Goal: Task Accomplishment & Management: Manage account settings

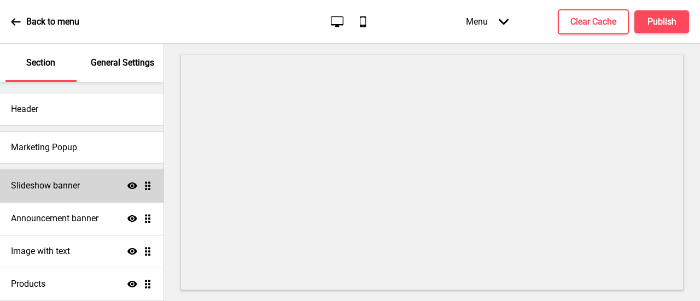
click at [53, 195] on div "Slideshow banner Show Drag" at bounding box center [82, 186] width 164 height 33
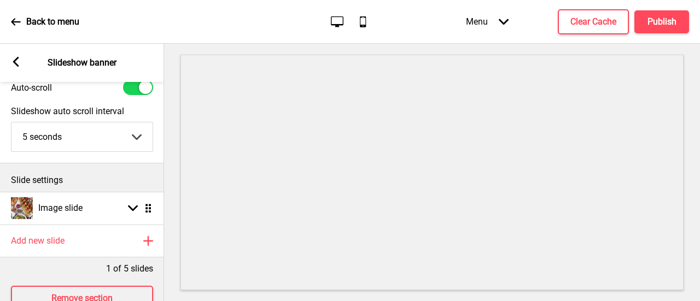
scroll to position [82, 0]
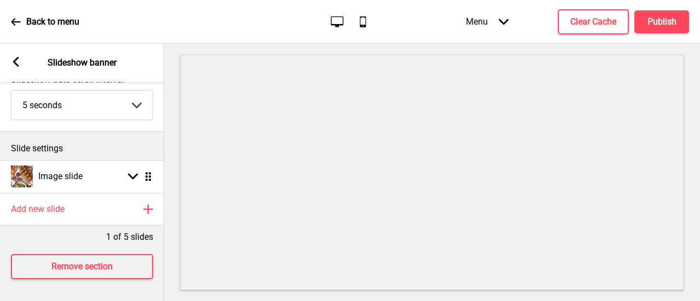
click at [15, 63] on icon at bounding box center [16, 62] width 6 height 10
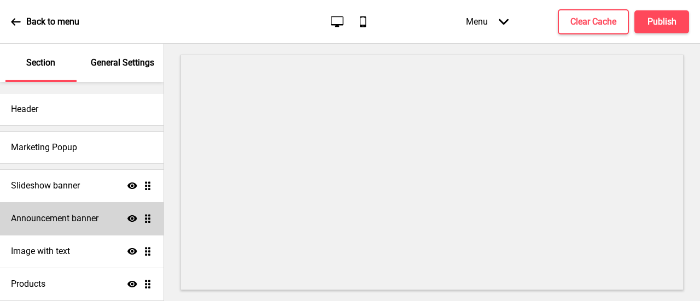
click at [78, 216] on h4 "Announcement banner" at bounding box center [55, 219] width 88 height 12
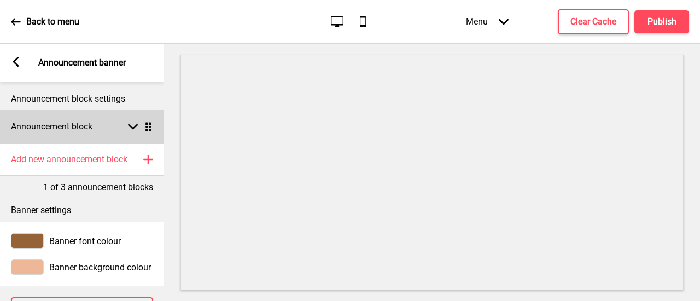
click at [137, 127] on rect at bounding box center [133, 127] width 10 height 10
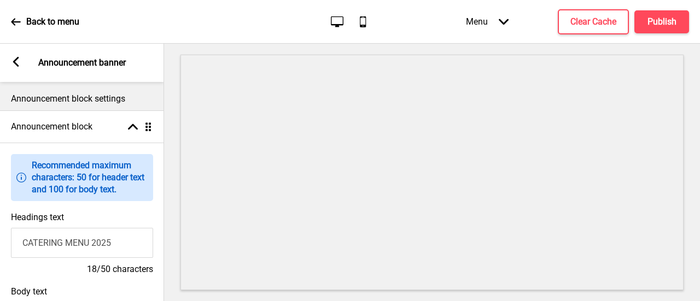
click at [15, 59] on rect at bounding box center [16, 62] width 10 height 10
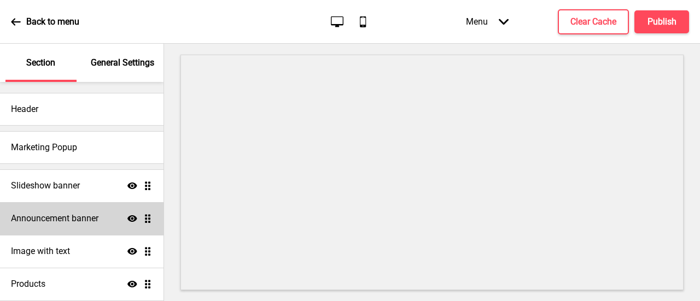
scroll to position [55, 0]
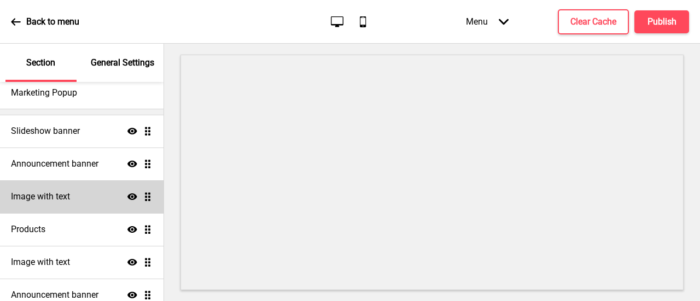
click at [107, 195] on div "Image with text Show Drag" at bounding box center [82, 196] width 164 height 33
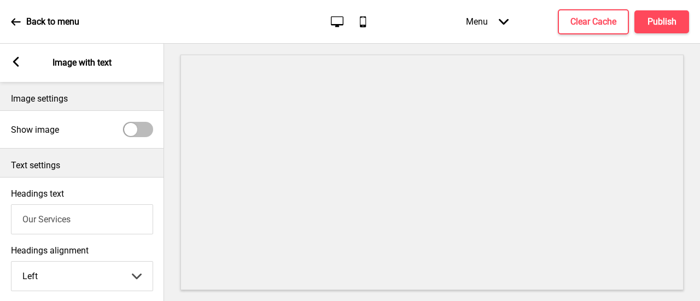
click at [16, 65] on icon at bounding box center [16, 62] width 6 height 10
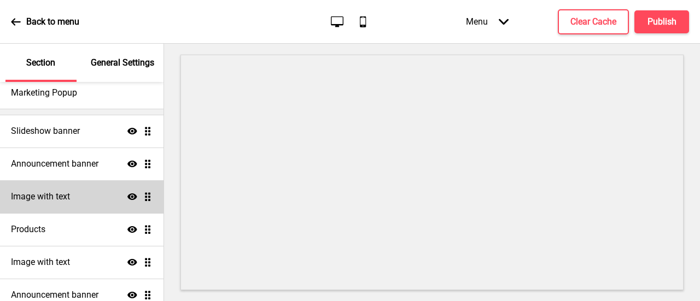
click at [127, 193] on icon "Show" at bounding box center [132, 197] width 10 height 10
click at [663, 25] on h4 "Publish" at bounding box center [662, 22] width 29 height 12
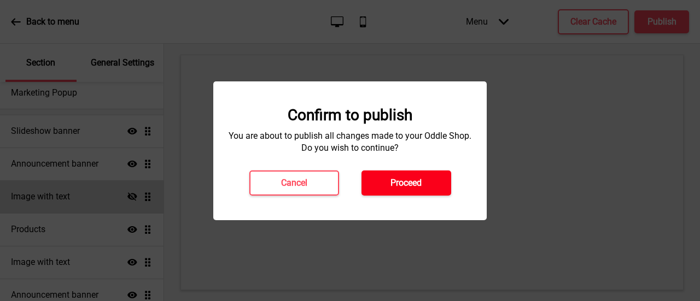
click at [417, 175] on button "Proceed" at bounding box center [407, 183] width 90 height 25
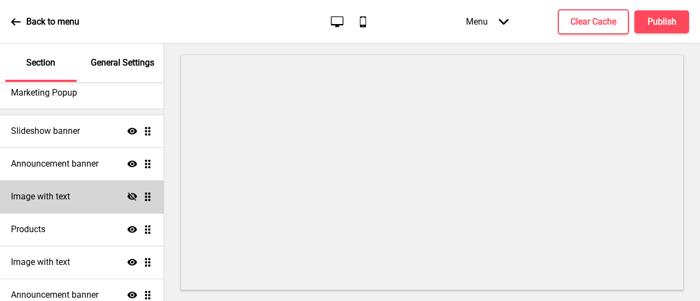
click at [21, 16] on div "Back to menu" at bounding box center [45, 22] width 68 height 30
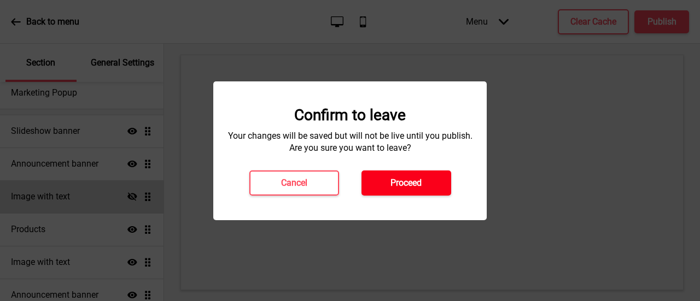
click at [413, 191] on button "Proceed" at bounding box center [407, 183] width 90 height 25
